Goal: Task Accomplishment & Management: Manage account settings

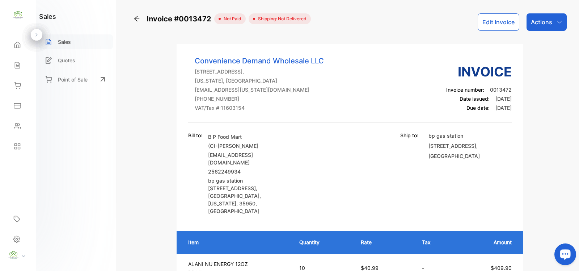
click at [70, 40] on p "Sales" at bounding box center [64, 42] width 13 height 8
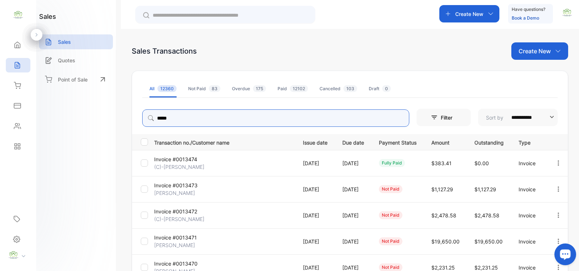
click at [196, 115] on input "*****" at bounding box center [275, 117] width 267 height 17
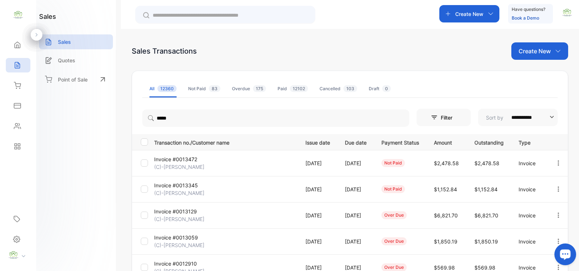
click at [236, 8] on div at bounding box center [225, 14] width 180 height 17
click at [235, 13] on input "text" at bounding box center [230, 16] width 155 height 8
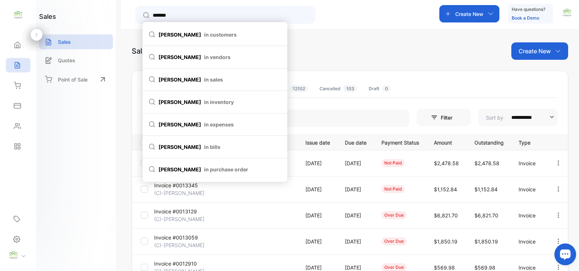
click at [204, 37] on span "in customers" at bounding box center [220, 35] width 33 height 8
type input "*******"
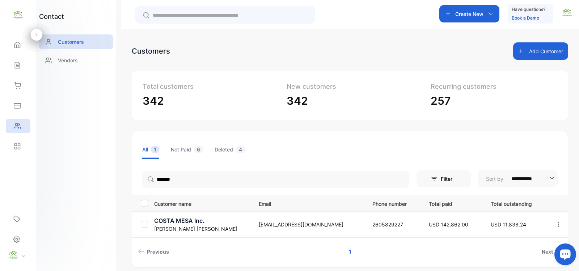
click at [259, 227] on p "[EMAIL_ADDRESS][DOMAIN_NAME]" at bounding box center [308, 224] width 99 height 8
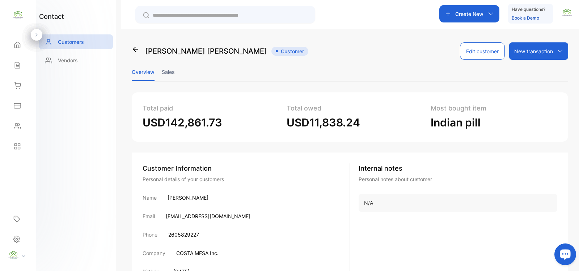
click at [165, 69] on li "Sales" at bounding box center [168, 72] width 13 height 18
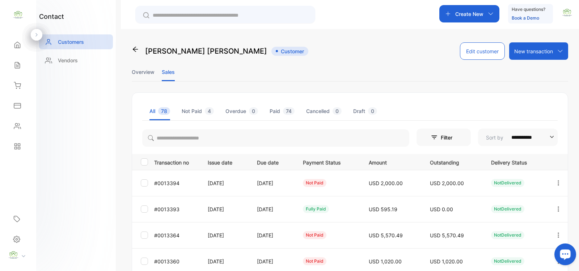
scroll to position [105, 0]
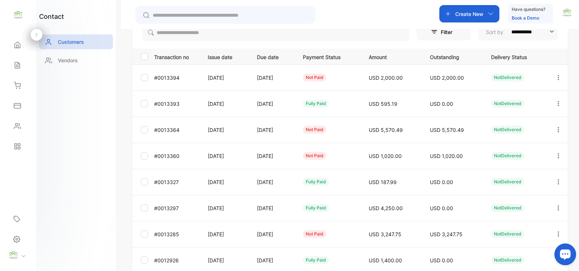
click at [557, 155] on icon "button" at bounding box center [557, 155] width 1 height 5
click at [520, 182] on div "View" at bounding box center [525, 177] width 81 height 14
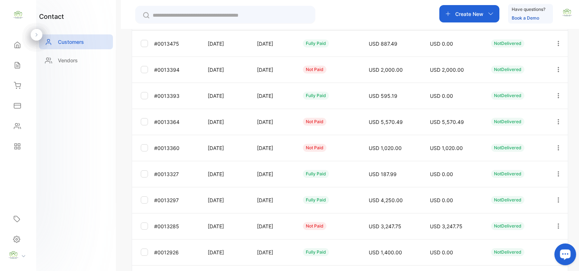
scroll to position [210, 0]
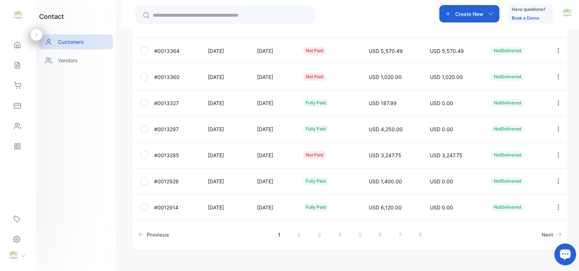
click at [556, 158] on icon "button" at bounding box center [558, 155] width 7 height 7
click at [529, 141] on div "View" at bounding box center [525, 136] width 81 height 14
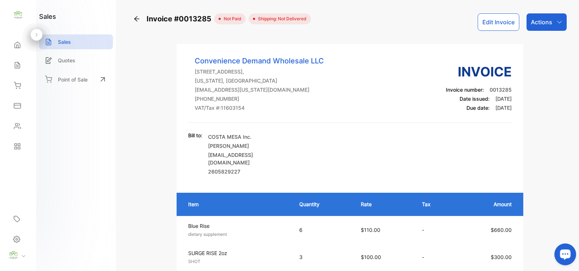
click at [554, 24] on div "Actions" at bounding box center [546, 21] width 40 height 17
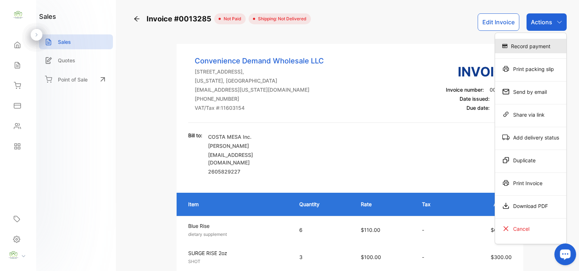
click at [538, 49] on div "Record payment" at bounding box center [530, 46] width 71 height 14
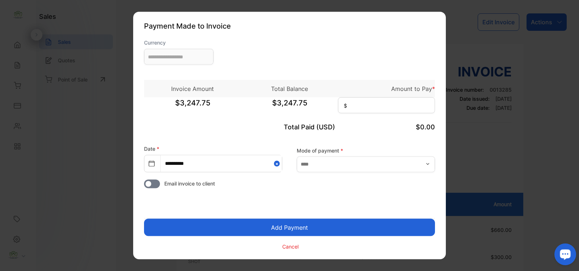
type input "**********"
click at [361, 101] on input at bounding box center [386, 105] width 97 height 16
type input "********"
click at [393, 167] on input "text" at bounding box center [366, 164] width 138 height 16
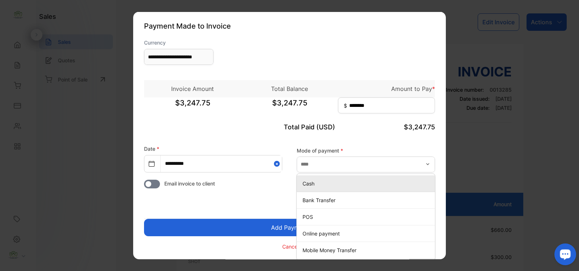
click at [317, 182] on p "Cash" at bounding box center [367, 183] width 130 height 8
type input "****"
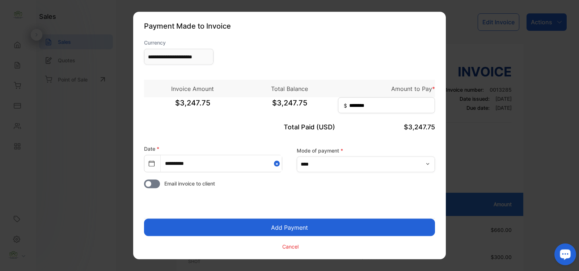
click at [322, 222] on button "Add Payment" at bounding box center [289, 226] width 291 height 17
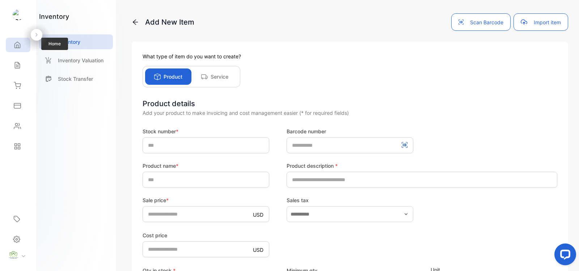
click at [14, 42] on icon at bounding box center [17, 44] width 7 height 7
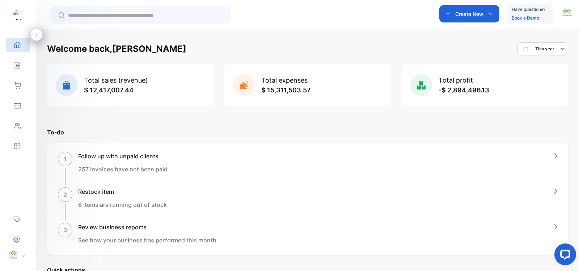
click at [463, 20] on div "Create New" at bounding box center [469, 13] width 60 height 17
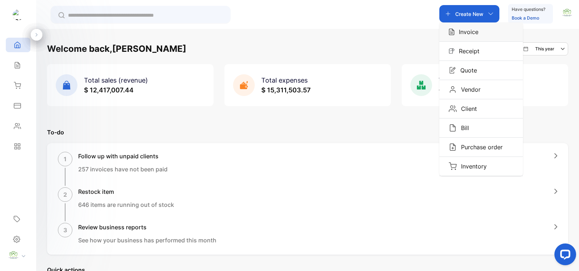
click at [472, 36] on div "Invoice" at bounding box center [481, 31] width 84 height 19
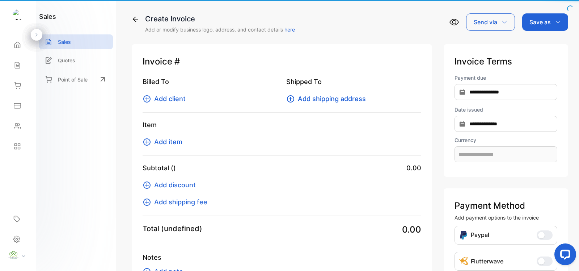
type input "**********"
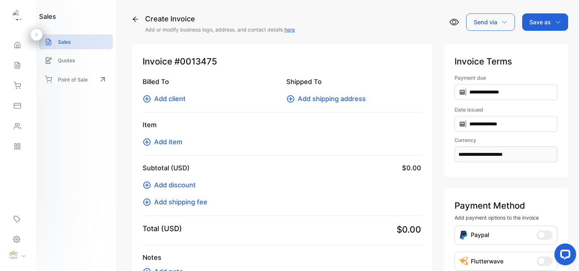
click at [147, 101] on icon at bounding box center [147, 98] width 9 height 9
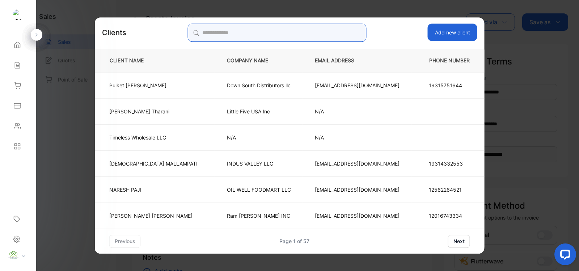
click at [300, 32] on input "search" at bounding box center [276, 33] width 179 height 18
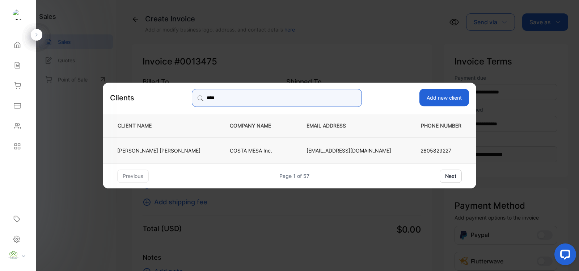
type input "****"
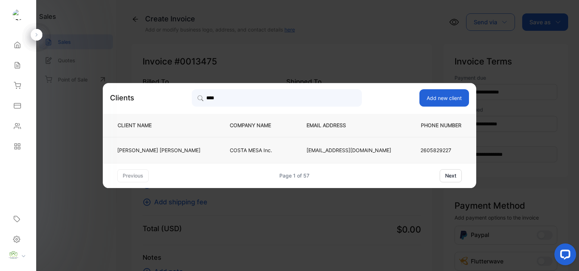
click at [297, 153] on td "[EMAIL_ADDRESS][DOMAIN_NAME]" at bounding box center [348, 150] width 109 height 26
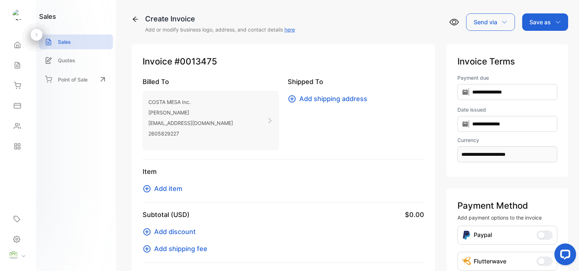
click at [151, 190] on icon at bounding box center [147, 188] width 9 height 9
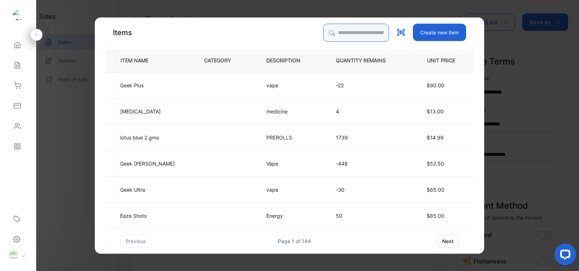
click at [330, 35] on input "search" at bounding box center [356, 33] width 66 height 18
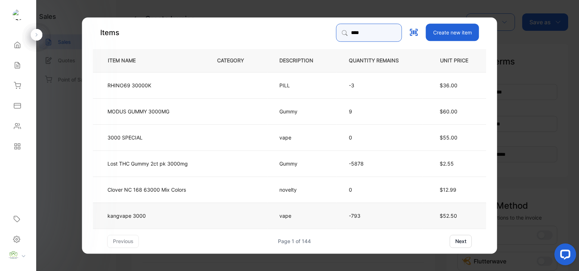
type input "****"
click at [276, 214] on td "vape" at bounding box center [301, 215] width 69 height 26
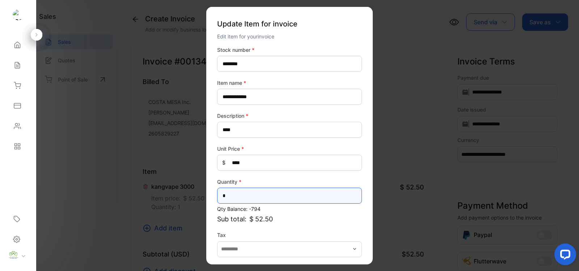
click at [259, 194] on input "*" at bounding box center [289, 195] width 145 height 16
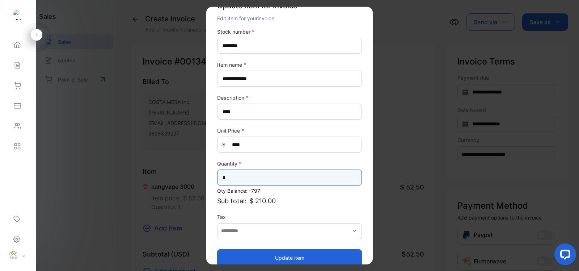
scroll to position [28, 0]
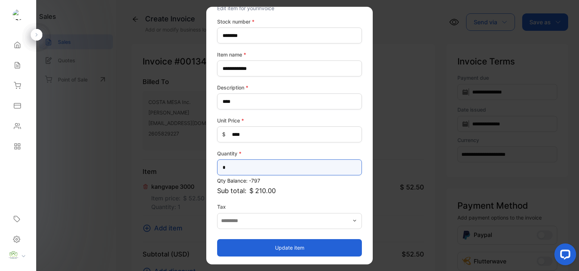
type input "*"
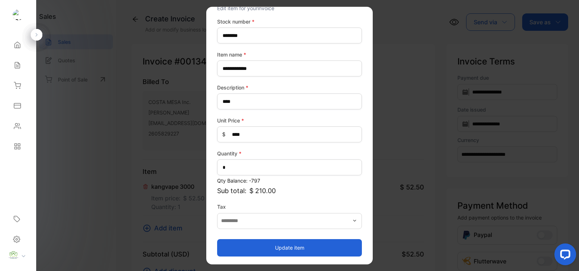
click at [281, 243] on button "Update item" at bounding box center [289, 246] width 145 height 17
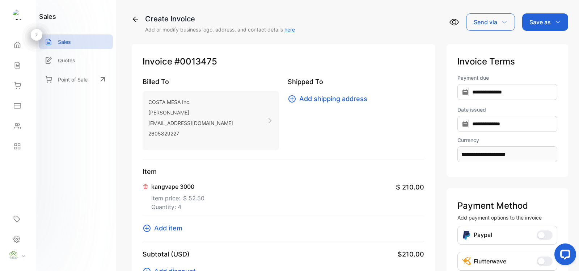
click at [147, 230] on icon at bounding box center [147, 228] width 9 height 9
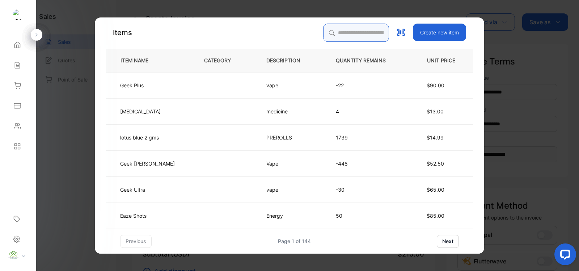
click at [323, 27] on input "search" at bounding box center [356, 33] width 66 height 18
type input "****"
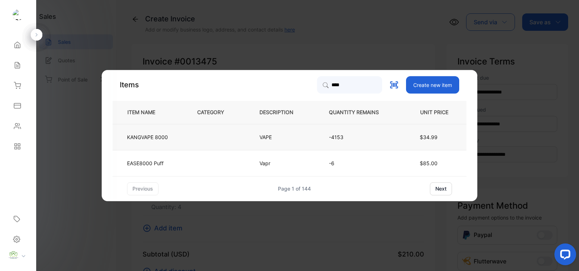
click at [245, 142] on td at bounding box center [216, 137] width 62 height 26
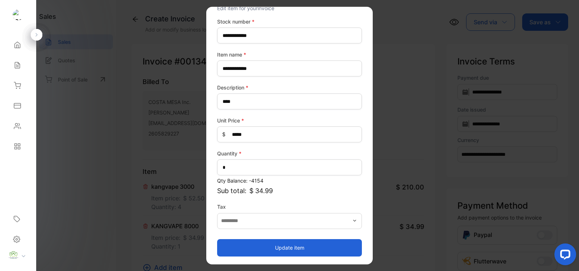
click at [295, 243] on button "Update item" at bounding box center [289, 246] width 145 height 17
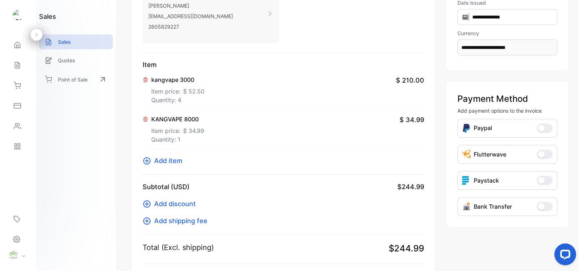
scroll to position [211, 0]
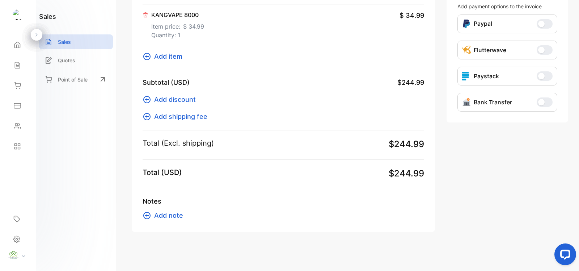
click at [145, 59] on icon at bounding box center [146, 56] width 7 height 7
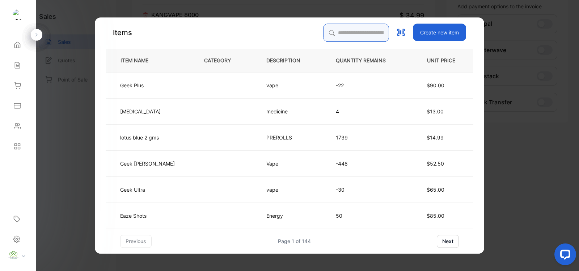
click at [327, 33] on input "search" at bounding box center [356, 33] width 66 height 18
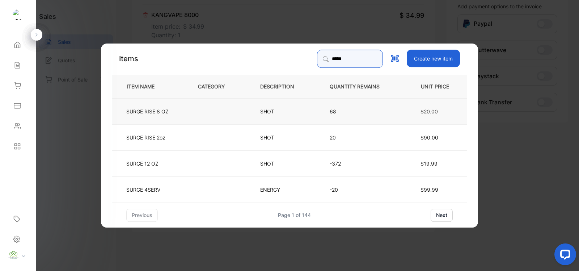
type input "*****"
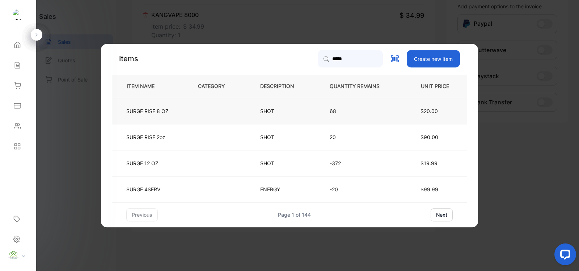
click at [276, 105] on td "SHOT" at bounding box center [282, 111] width 69 height 26
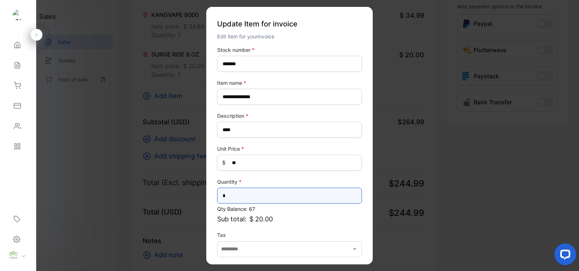
click at [248, 192] on input "*" at bounding box center [289, 195] width 145 height 16
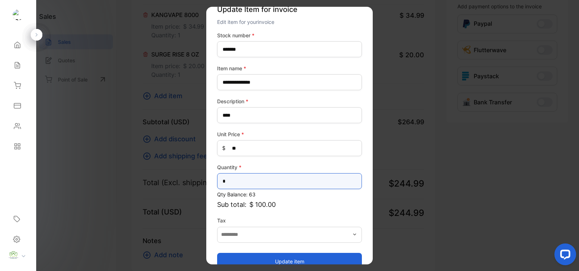
scroll to position [28, 0]
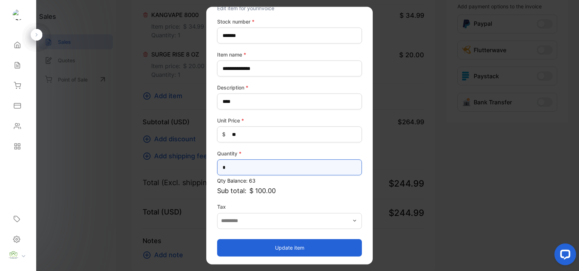
type input "*"
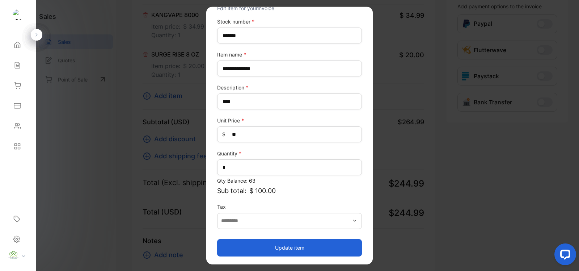
click at [290, 243] on button "Update item" at bounding box center [289, 246] width 145 height 17
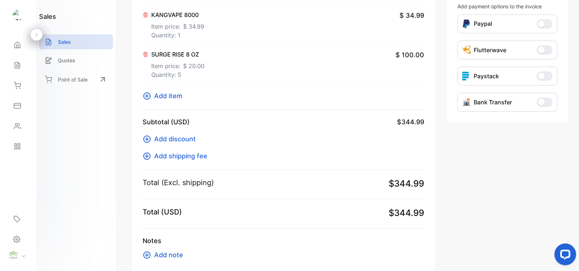
click at [148, 95] on icon at bounding box center [147, 96] width 9 height 9
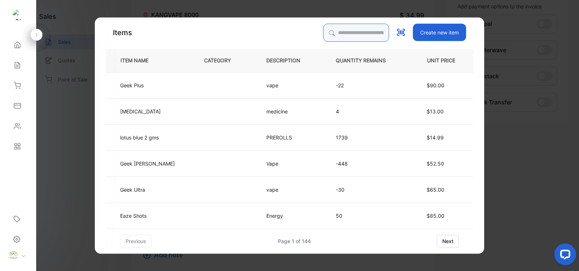
click at [335, 34] on input "search" at bounding box center [356, 33] width 66 height 18
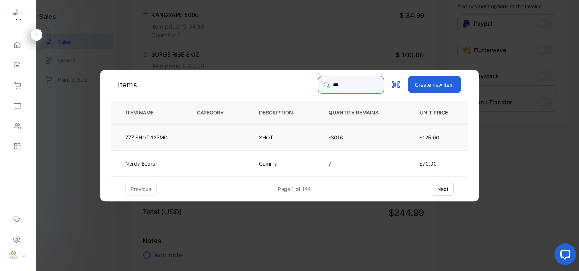
type input "***"
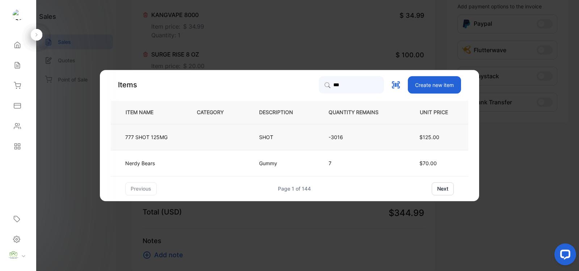
click at [250, 130] on td "SHOT" at bounding box center [281, 137] width 69 height 26
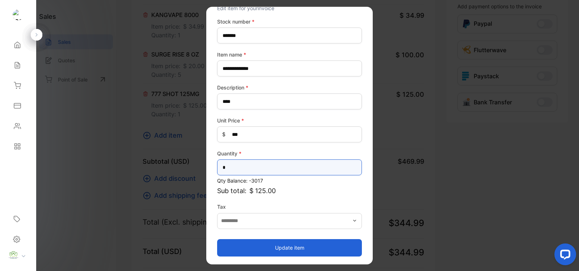
click at [273, 167] on input "*" at bounding box center [289, 167] width 145 height 16
type input "*"
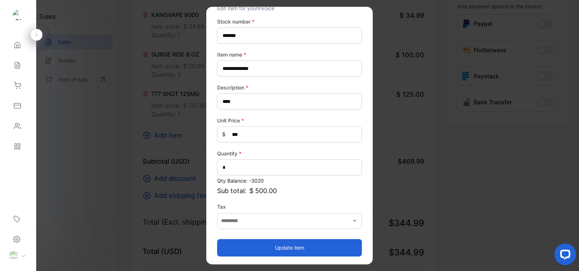
click at [297, 242] on button "Update item" at bounding box center [289, 246] width 145 height 17
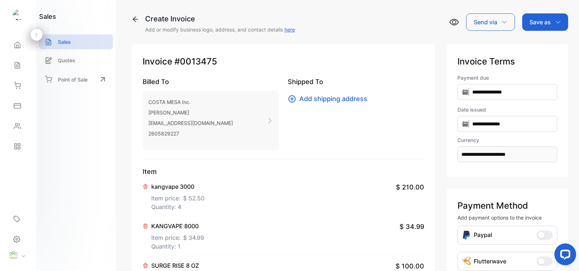
scroll to position [105, 0]
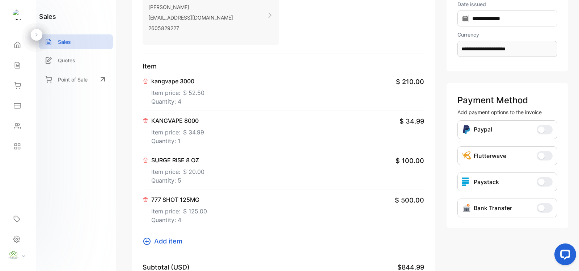
click at [147, 240] on icon at bounding box center [147, 241] width 9 height 9
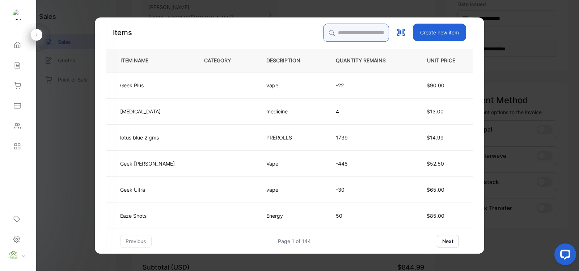
click at [336, 35] on input "search" at bounding box center [356, 33] width 66 height 18
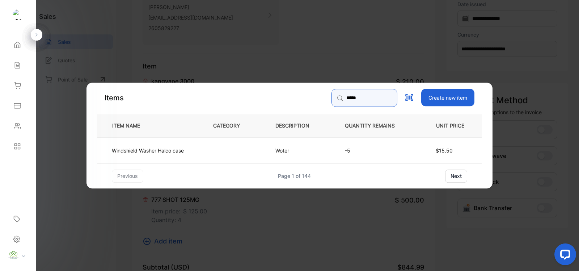
type input "*****"
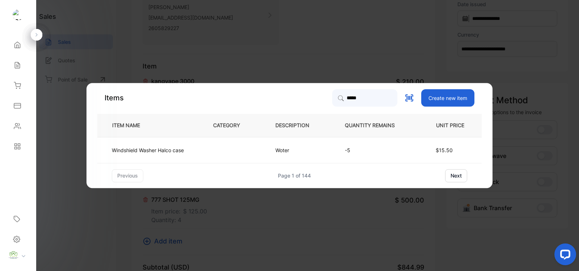
click at [274, 97] on div "Items ***** Create new item" at bounding box center [289, 97] width 384 height 17
click at [329, 148] on td "Woter" at bounding box center [297, 150] width 69 height 26
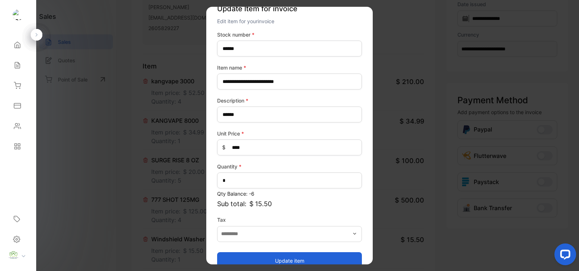
scroll to position [28, 0]
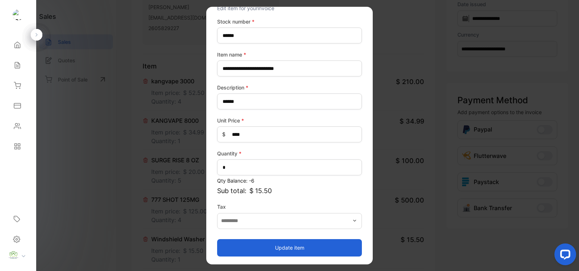
click at [292, 248] on button "Update item" at bounding box center [289, 246] width 145 height 17
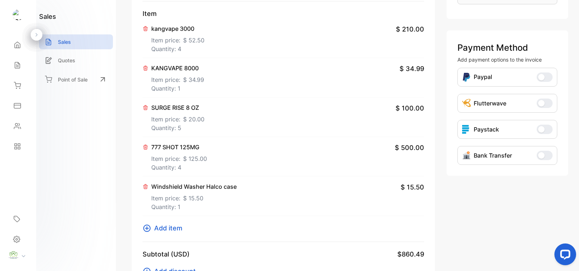
scroll to position [211, 0]
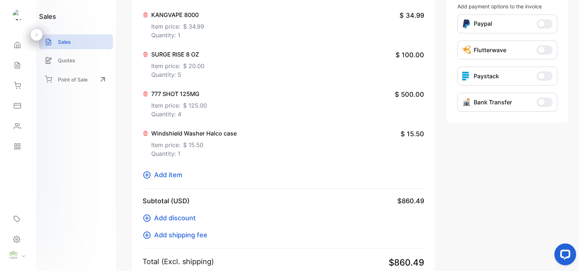
click at [146, 176] on icon at bounding box center [147, 174] width 9 height 9
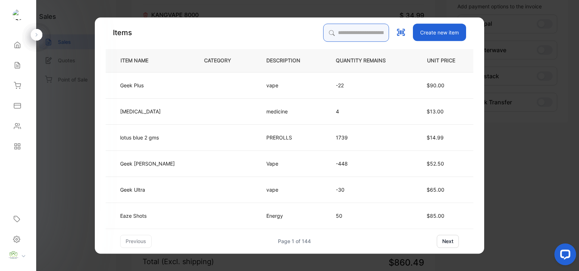
click at [331, 28] on input "search" at bounding box center [356, 33] width 66 height 18
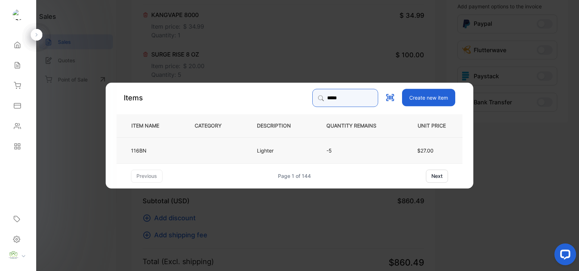
type input "*****"
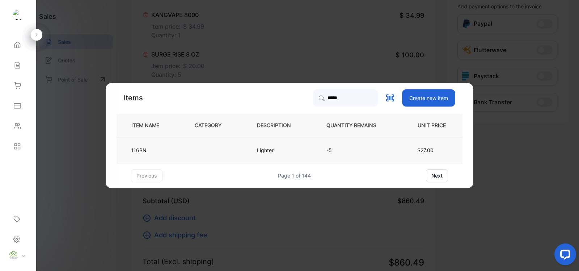
click at [261, 154] on td "Lighter" at bounding box center [279, 150] width 69 height 26
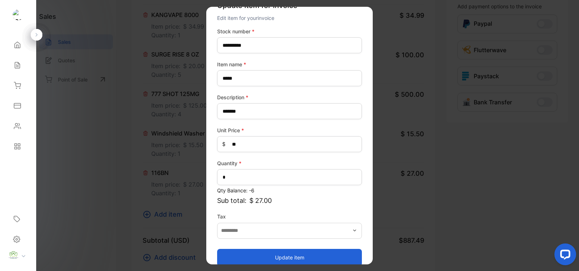
scroll to position [28, 0]
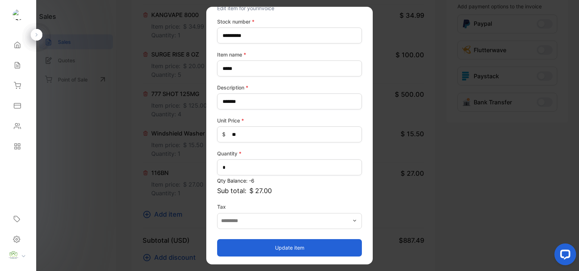
click at [281, 245] on button "Update item" at bounding box center [289, 246] width 145 height 17
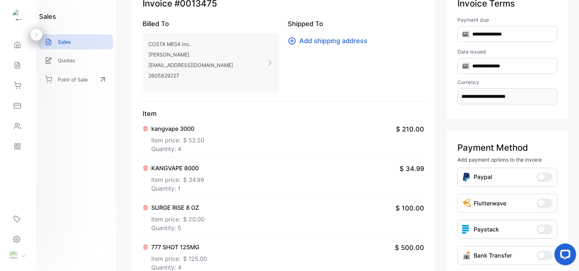
scroll to position [0, 0]
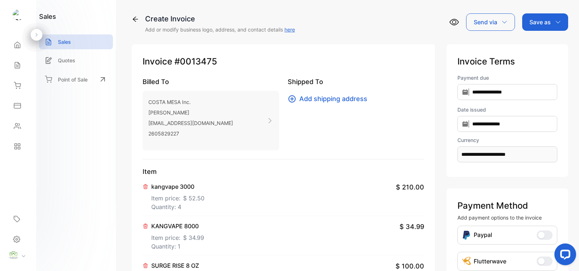
click at [537, 18] on p "Save as" at bounding box center [539, 22] width 21 height 9
click at [529, 42] on div "Invoice" at bounding box center [543, 46] width 42 height 14
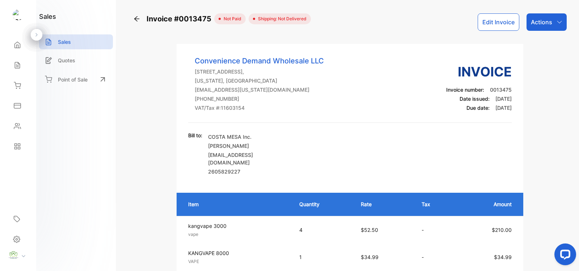
click at [554, 15] on div "Actions" at bounding box center [546, 21] width 40 height 17
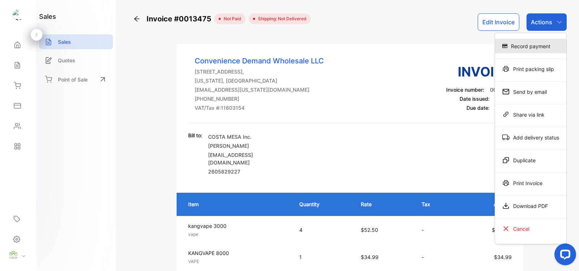
click at [532, 39] on div "Record payment" at bounding box center [530, 46] width 71 height 14
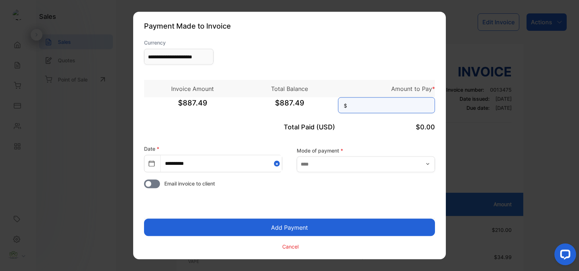
click at [357, 104] on input at bounding box center [386, 105] width 97 height 16
type input "******"
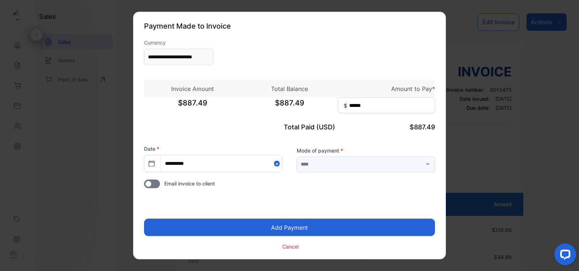
click at [404, 163] on input "text" at bounding box center [366, 164] width 138 height 16
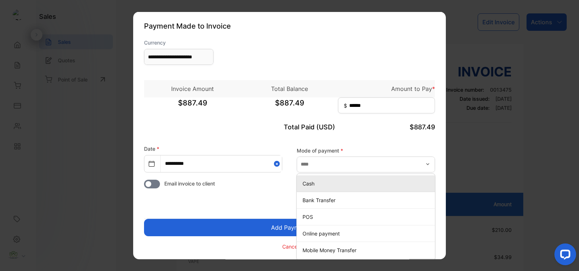
click at [309, 183] on p "Cash" at bounding box center [367, 183] width 130 height 8
type input "****"
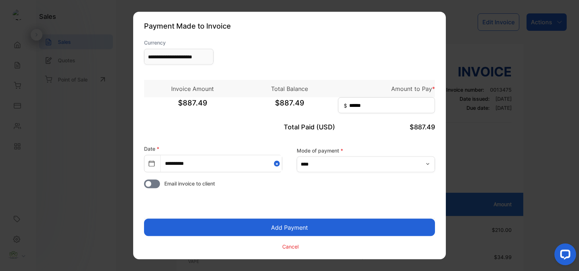
click at [386, 228] on button "Add Payment" at bounding box center [289, 226] width 291 height 17
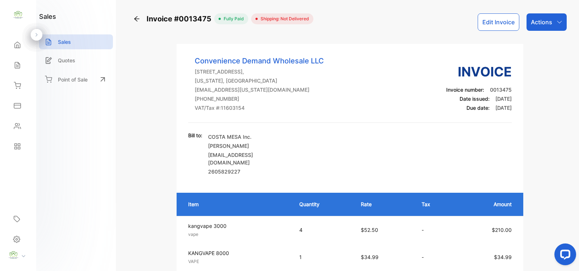
click at [545, 22] on p "Actions" at bounding box center [541, 22] width 21 height 9
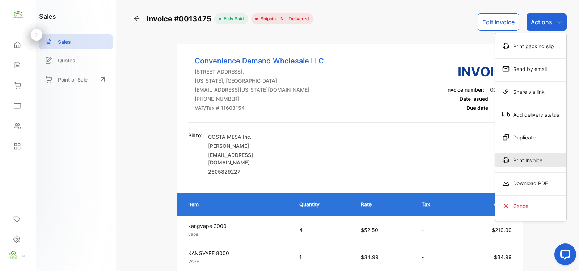
click at [521, 158] on div "Print Invoice" at bounding box center [530, 160] width 71 height 14
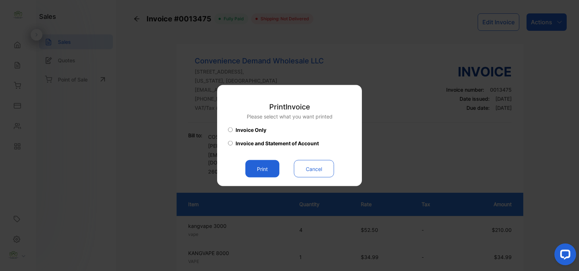
click at [268, 169] on button "Print" at bounding box center [262, 168] width 34 height 17
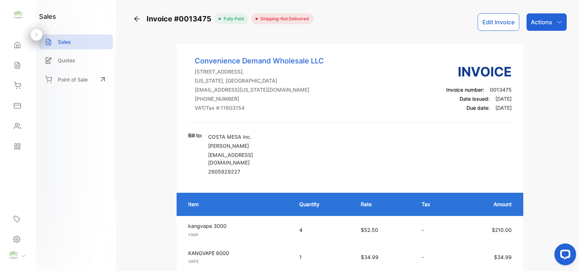
click at [16, 45] on icon at bounding box center [17, 45] width 5 height 6
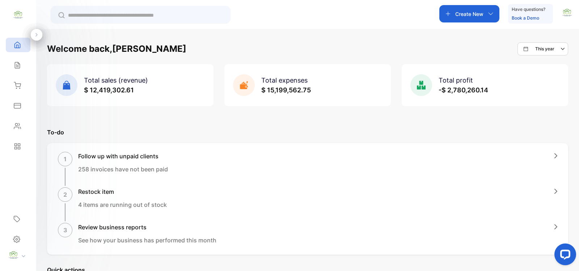
click at [189, 14] on input "text" at bounding box center [145, 16] width 155 height 8
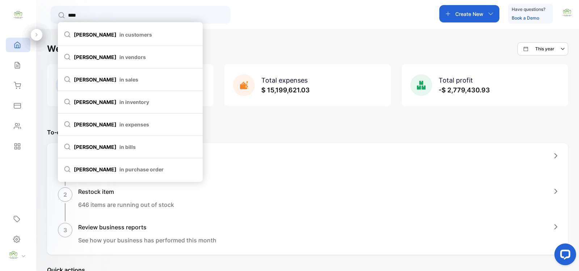
type input "****"
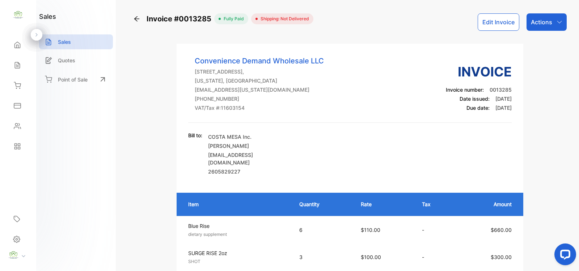
click at [546, 21] on p "Actions" at bounding box center [541, 22] width 21 height 9
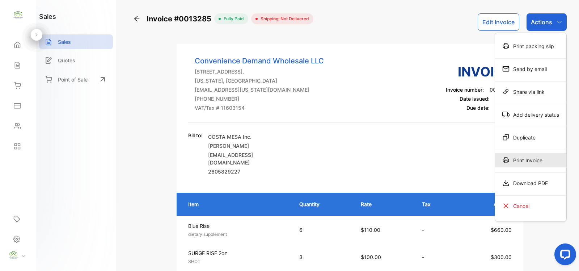
click at [527, 158] on div "Print Invoice" at bounding box center [530, 160] width 71 height 14
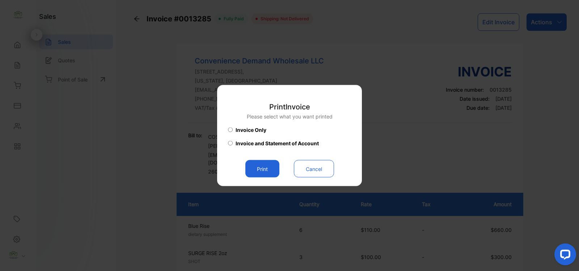
click at [251, 172] on button "Print" at bounding box center [262, 168] width 34 height 17
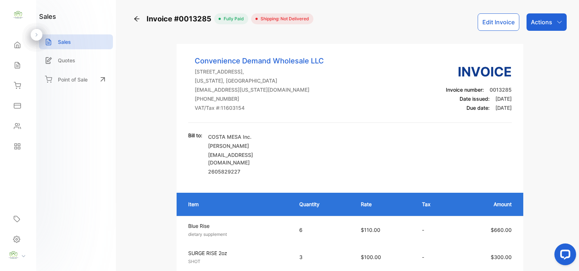
click at [553, 26] on div "Actions" at bounding box center [546, 21] width 40 height 17
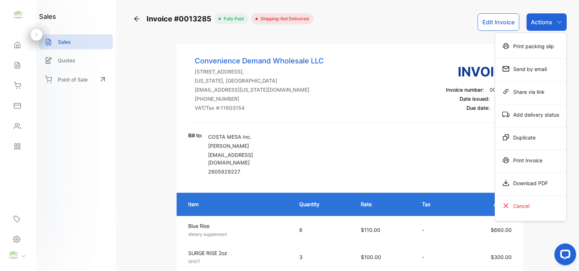
click at [380, 122] on div "Convenience Demand Wholesale LLC 418 Jordan Ln NW Suite #A Huntsville AL 35805,…" at bounding box center [349, 88] width 323 height 67
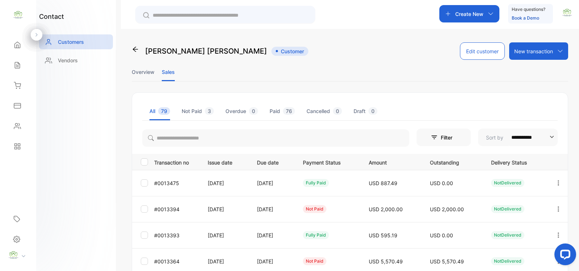
scroll to position [105, 0]
